Goal: Complete application form

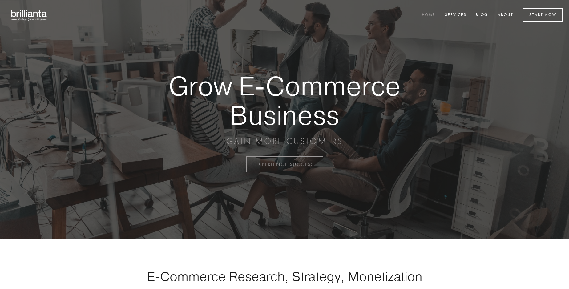
scroll to position [1614, 0]
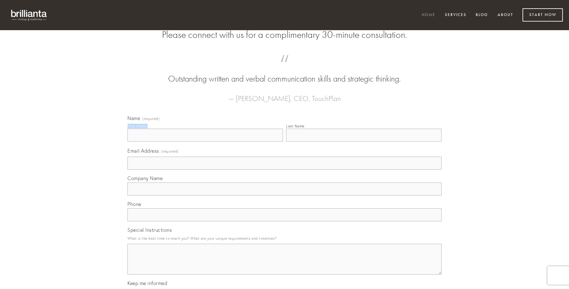
type input "[PERSON_NAME]"
click at [364, 142] on input "Last Name" at bounding box center [363, 135] width 155 height 13
type input "[PERSON_NAME]"
click at [284, 170] on input "Email Address (required)" at bounding box center [284, 163] width 314 height 13
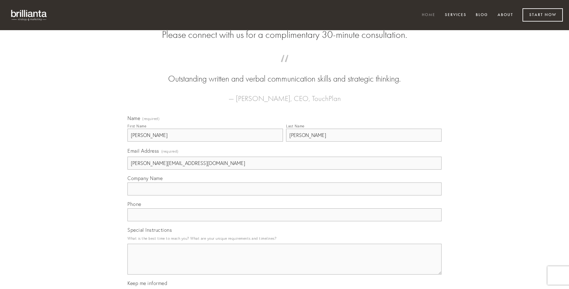
type input "[PERSON_NAME][EMAIL_ADDRESS][DOMAIN_NAME]"
click at [284, 195] on input "Company Name" at bounding box center [284, 189] width 314 height 13
type input "voro"
click at [284, 221] on input "text" at bounding box center [284, 214] width 314 height 13
click at [284, 265] on textarea "Special Instructions" at bounding box center [284, 259] width 314 height 31
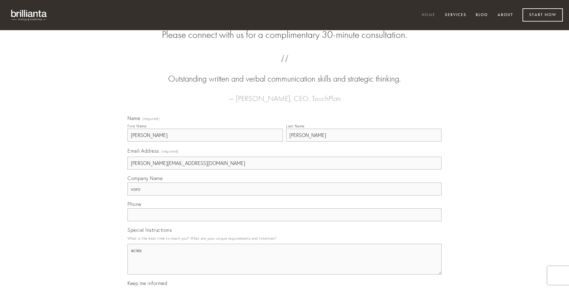
type textarea "acies"
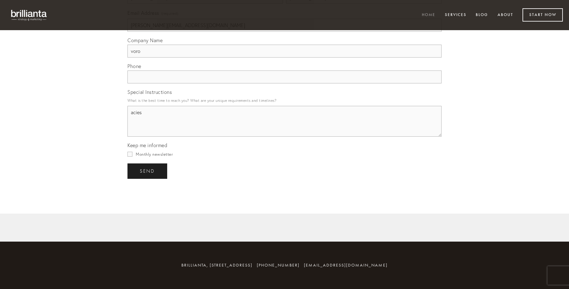
click at [148, 171] on span "send" at bounding box center [147, 171] width 15 height 6
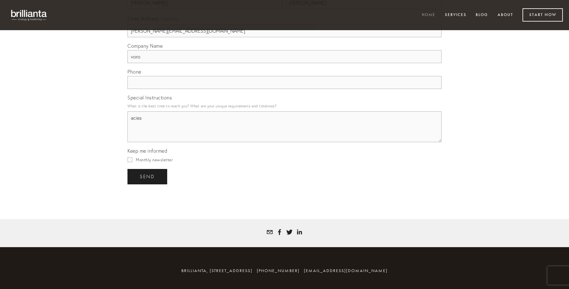
scroll to position [1596, 0]
